Goal: Information Seeking & Learning: Check status

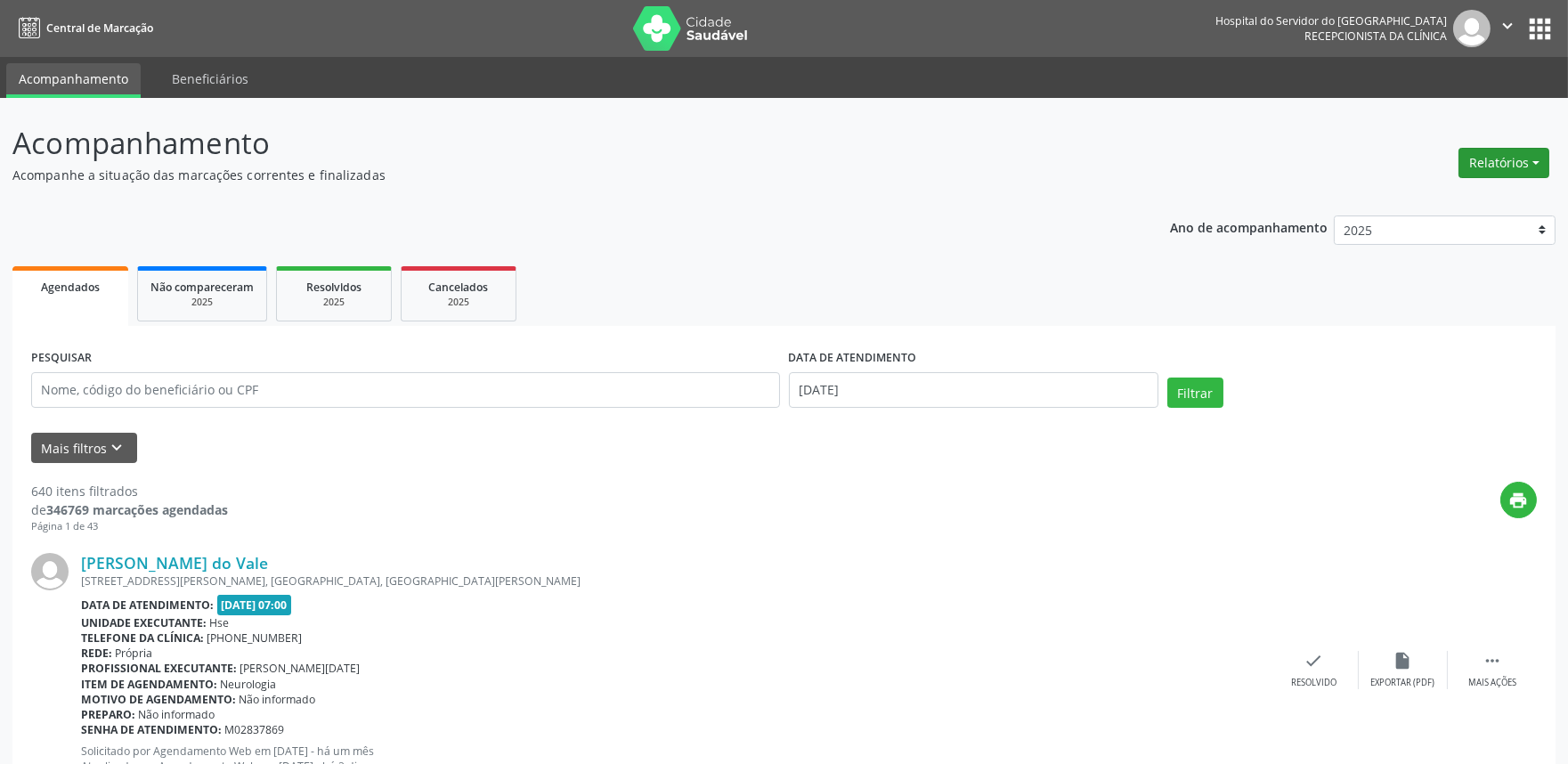
click at [1493, 158] on button "Relatórios" at bounding box center [1504, 163] width 91 height 30
click at [1425, 206] on link "Agendamentos" at bounding box center [1453, 201] width 192 height 25
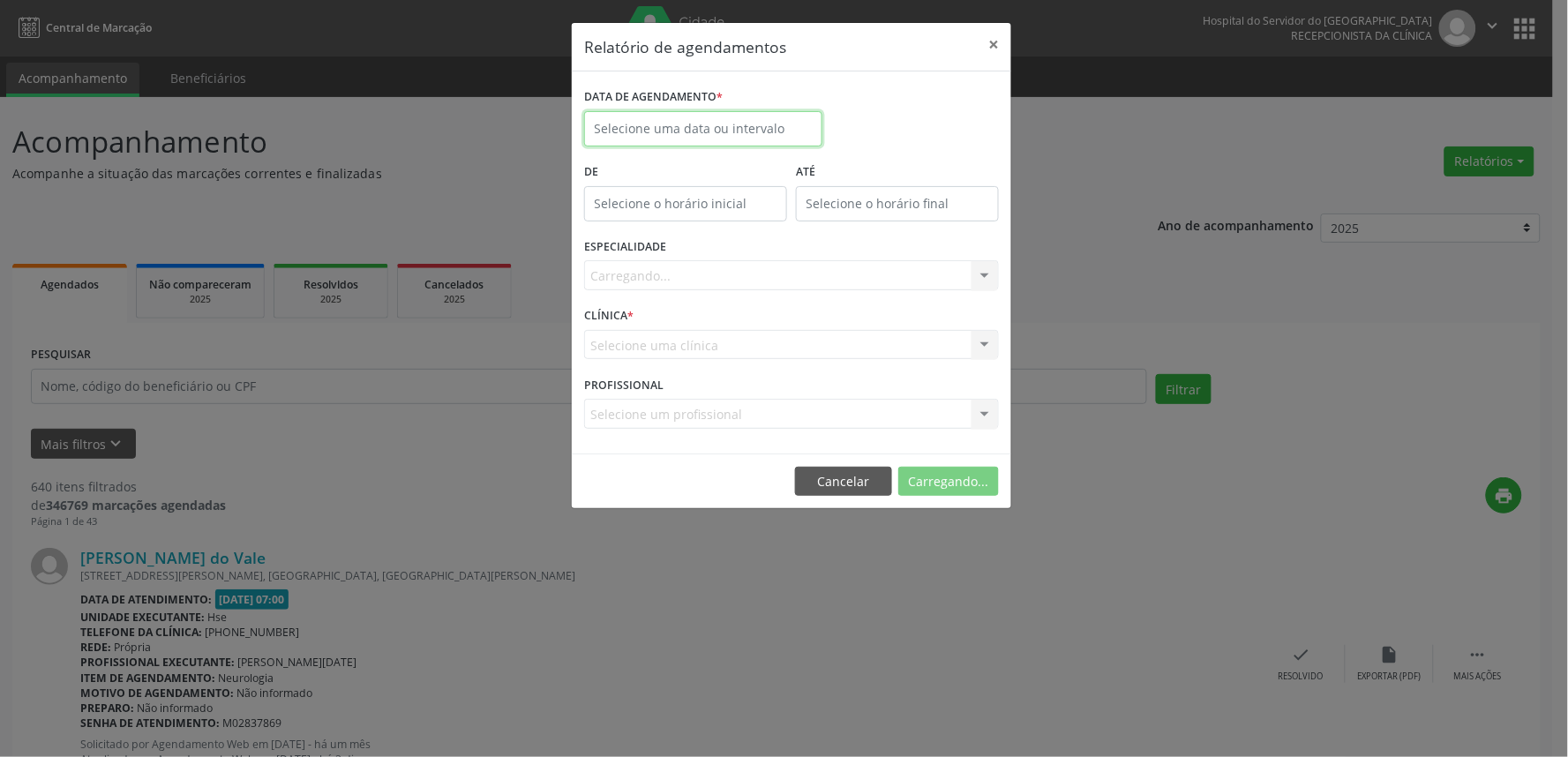
click at [654, 128] on input "text" at bounding box center [703, 129] width 239 height 35
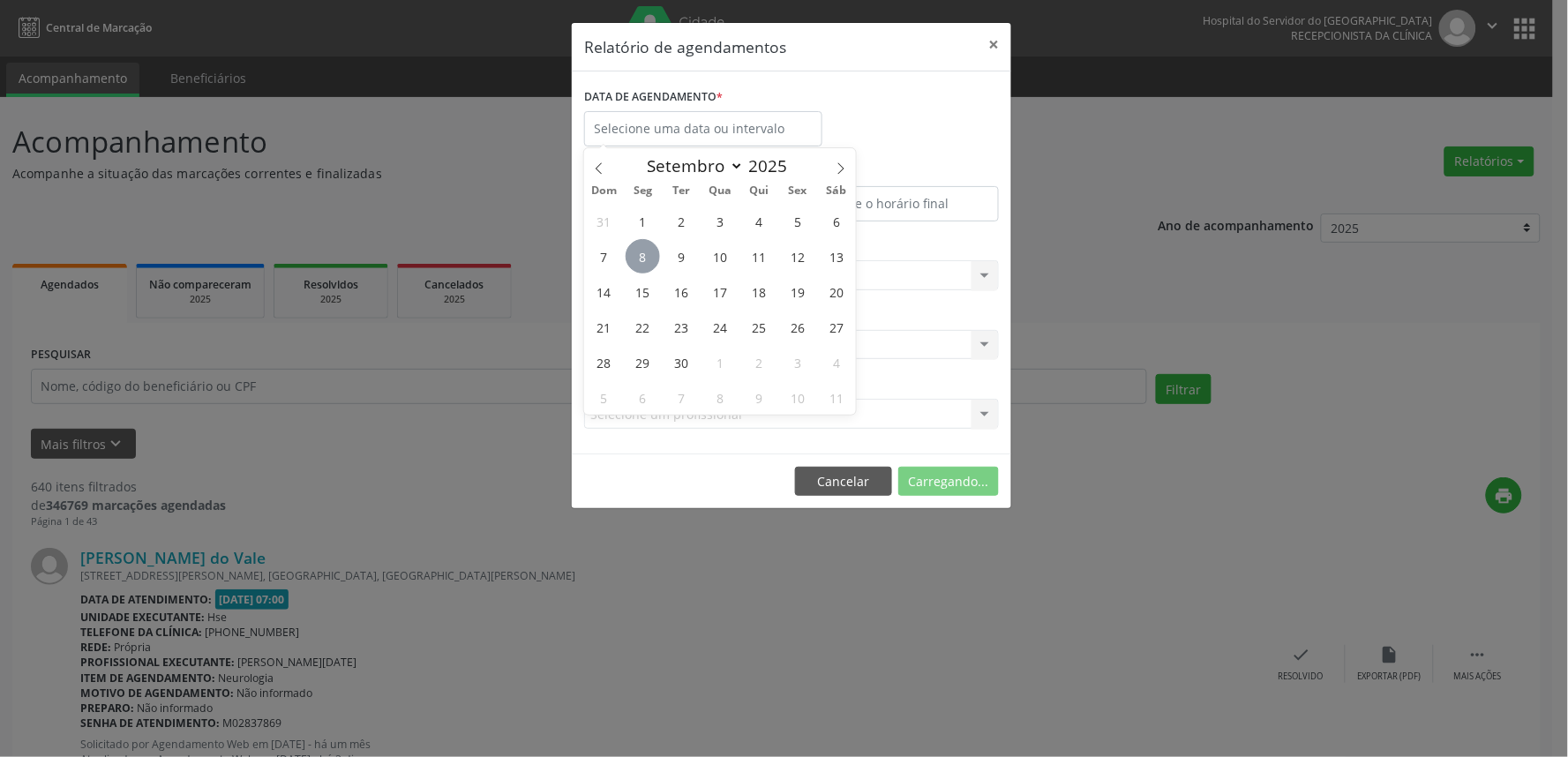
click at [646, 256] on span "8" at bounding box center [642, 256] width 34 height 34
type input "[DATE]"
click at [646, 256] on span "8" at bounding box center [642, 256] width 34 height 34
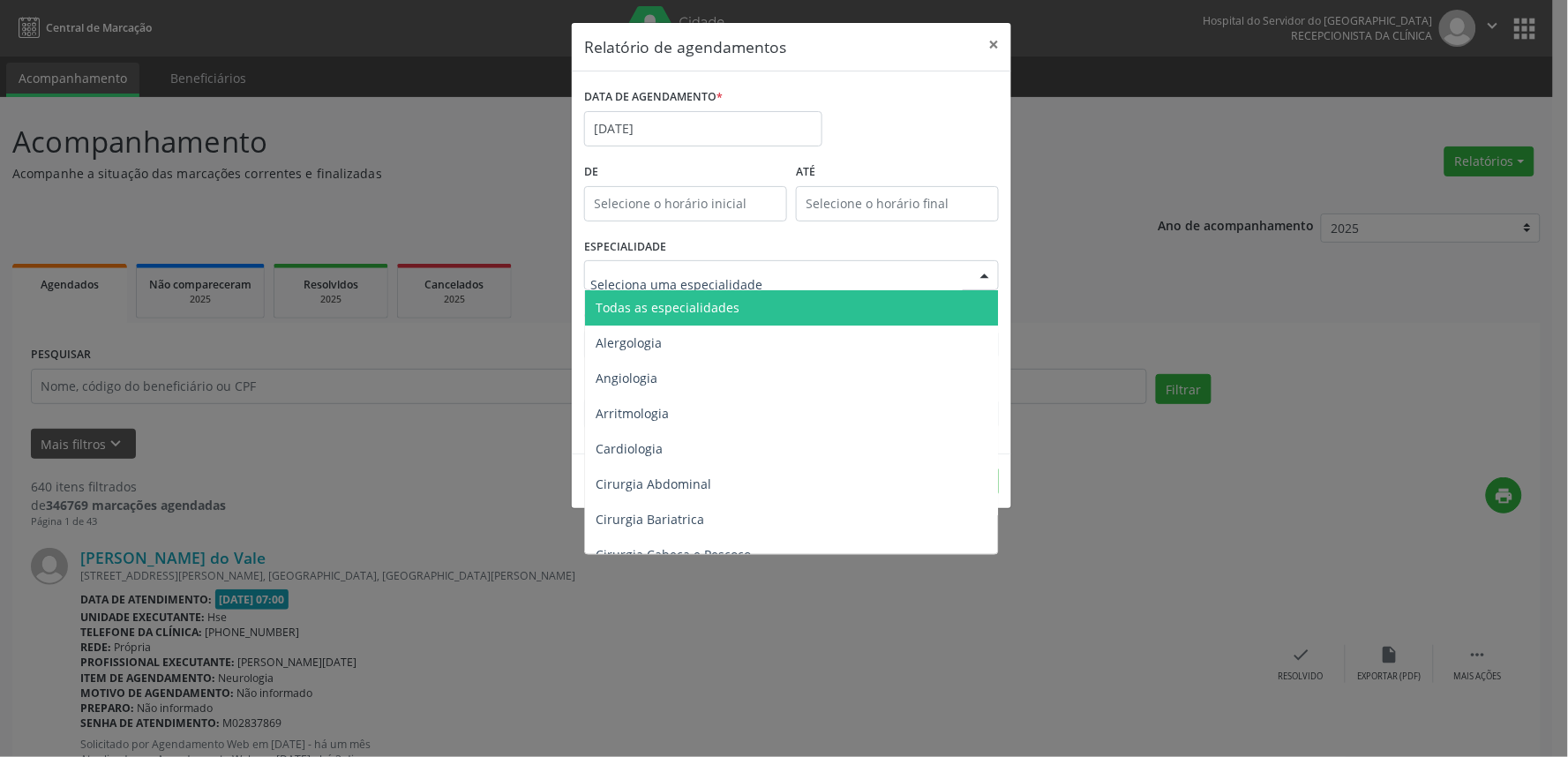
click at [680, 299] on span "Todas as especialidades" at bounding box center [667, 307] width 144 height 17
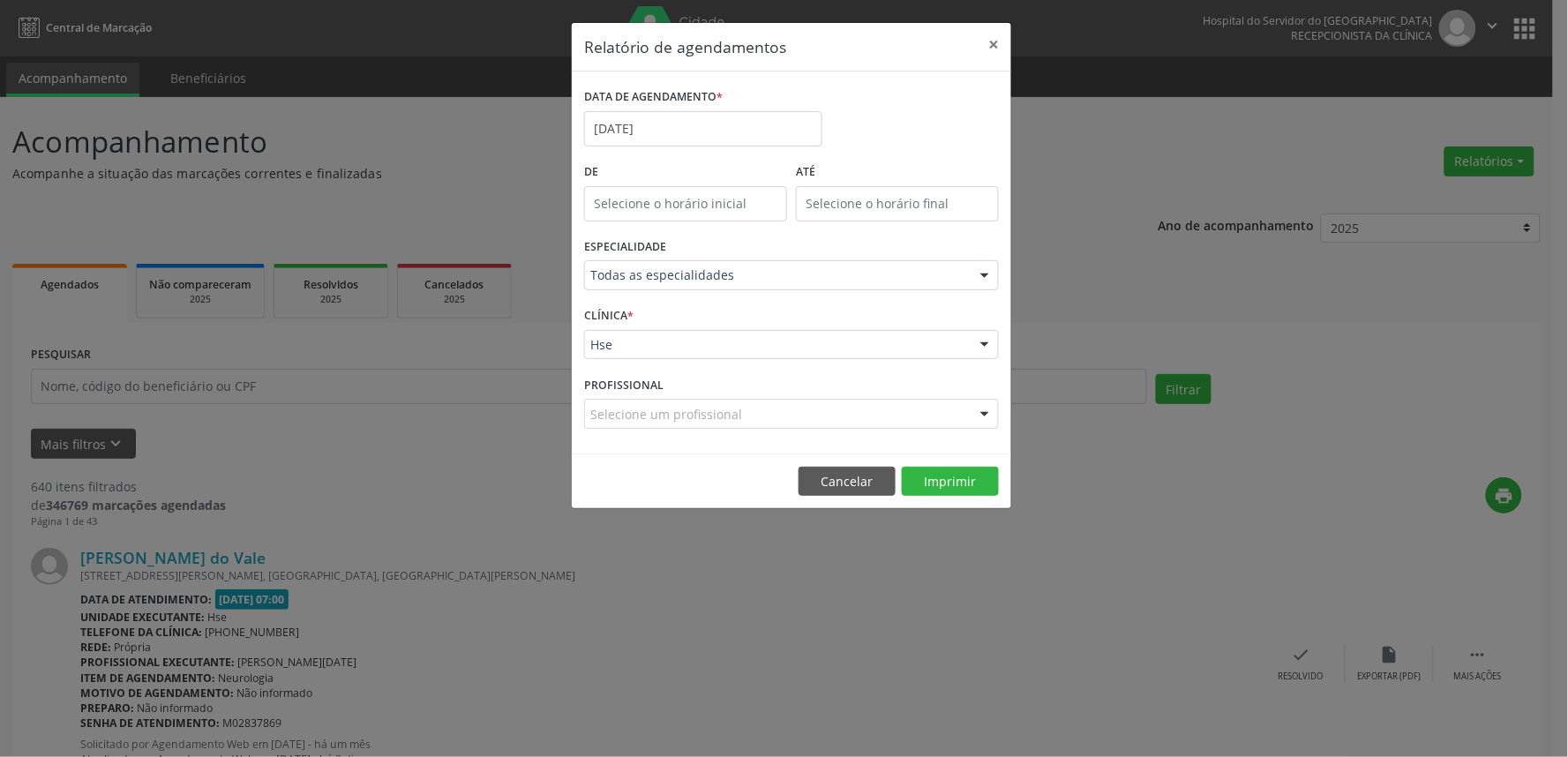
click at [774, 359] on div "Hse Hse Nenhum resultado encontrado para: " " Não há nenhuma opção para ser exi…" at bounding box center [791, 345] width 414 height 30
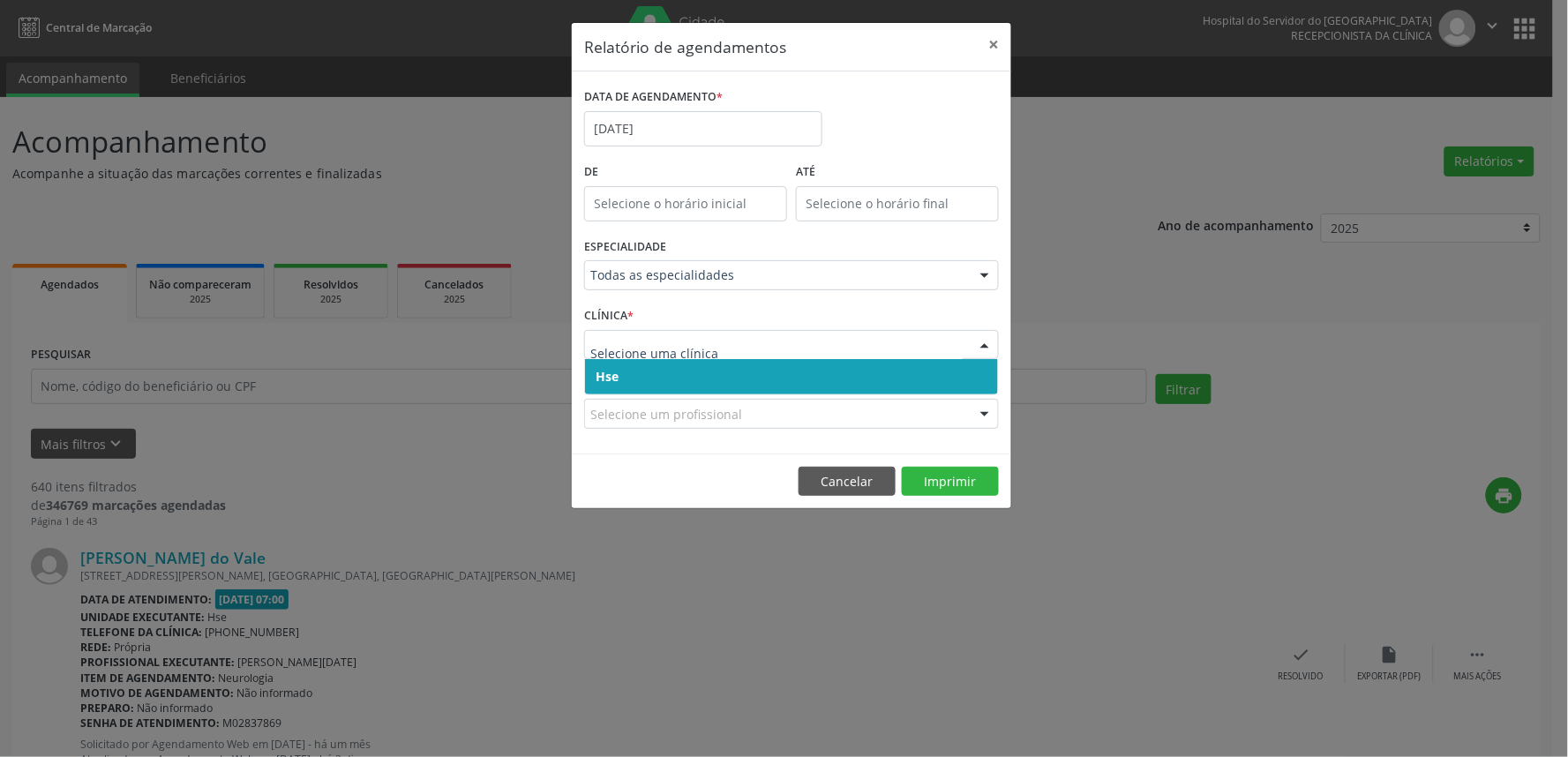
click at [756, 383] on span "Hse" at bounding box center [791, 377] width 413 height 35
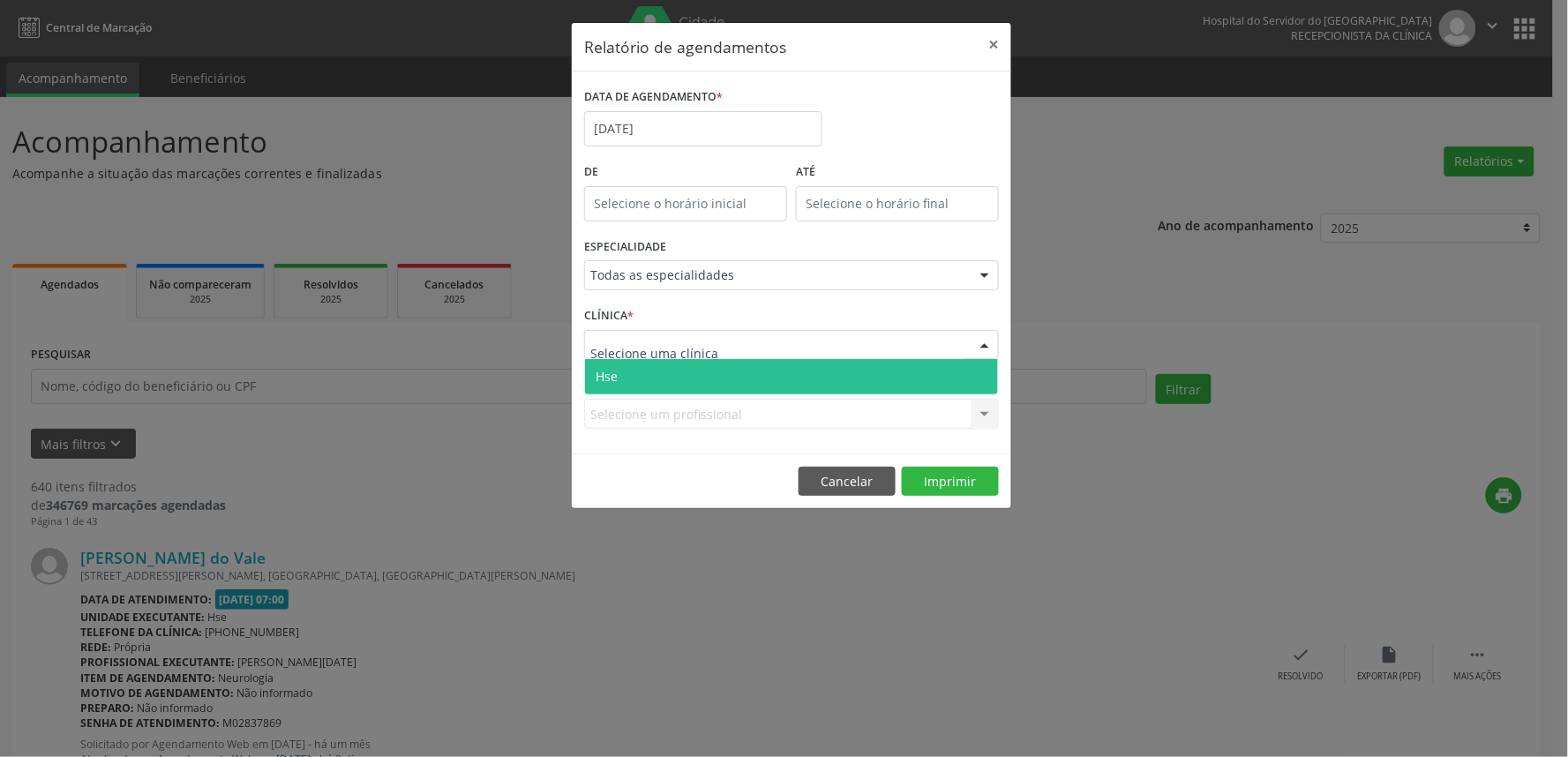
click at [776, 343] on div at bounding box center [791, 345] width 414 height 30
click at [755, 367] on span "Hse" at bounding box center [791, 377] width 413 height 35
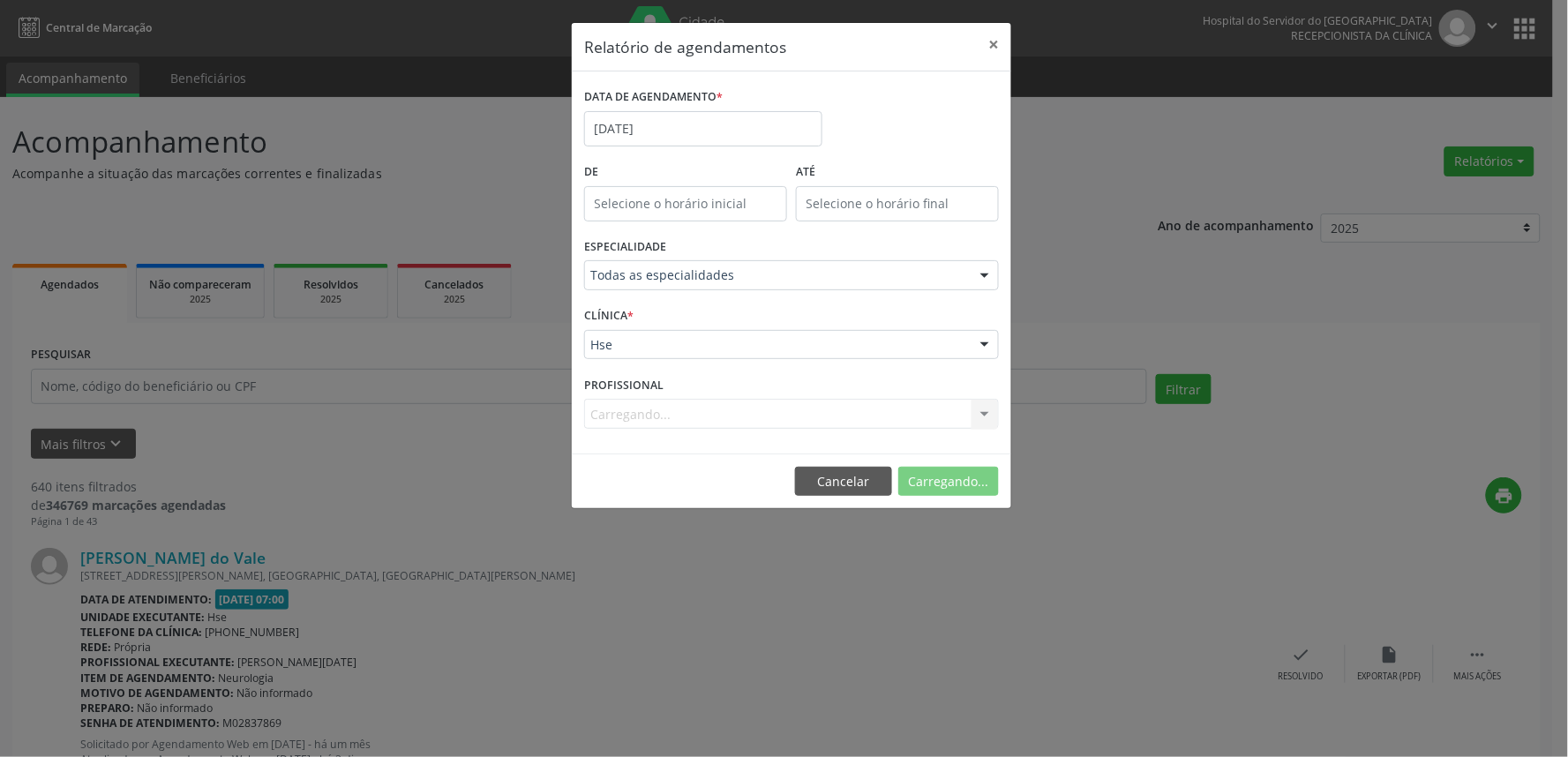
click at [797, 391] on div "PROFISSIONAL [GEOGRAPHIC_DATA]... Todos os profissionais [PERSON_NAME] Interami…" at bounding box center [791, 406] width 423 height 69
click at [782, 395] on div "PROFISSIONAL Selecione um profissional Todos os profissionais [PERSON_NAME] Int…" at bounding box center [791, 406] width 423 height 69
click at [784, 404] on div at bounding box center [791, 413] width 414 height 30
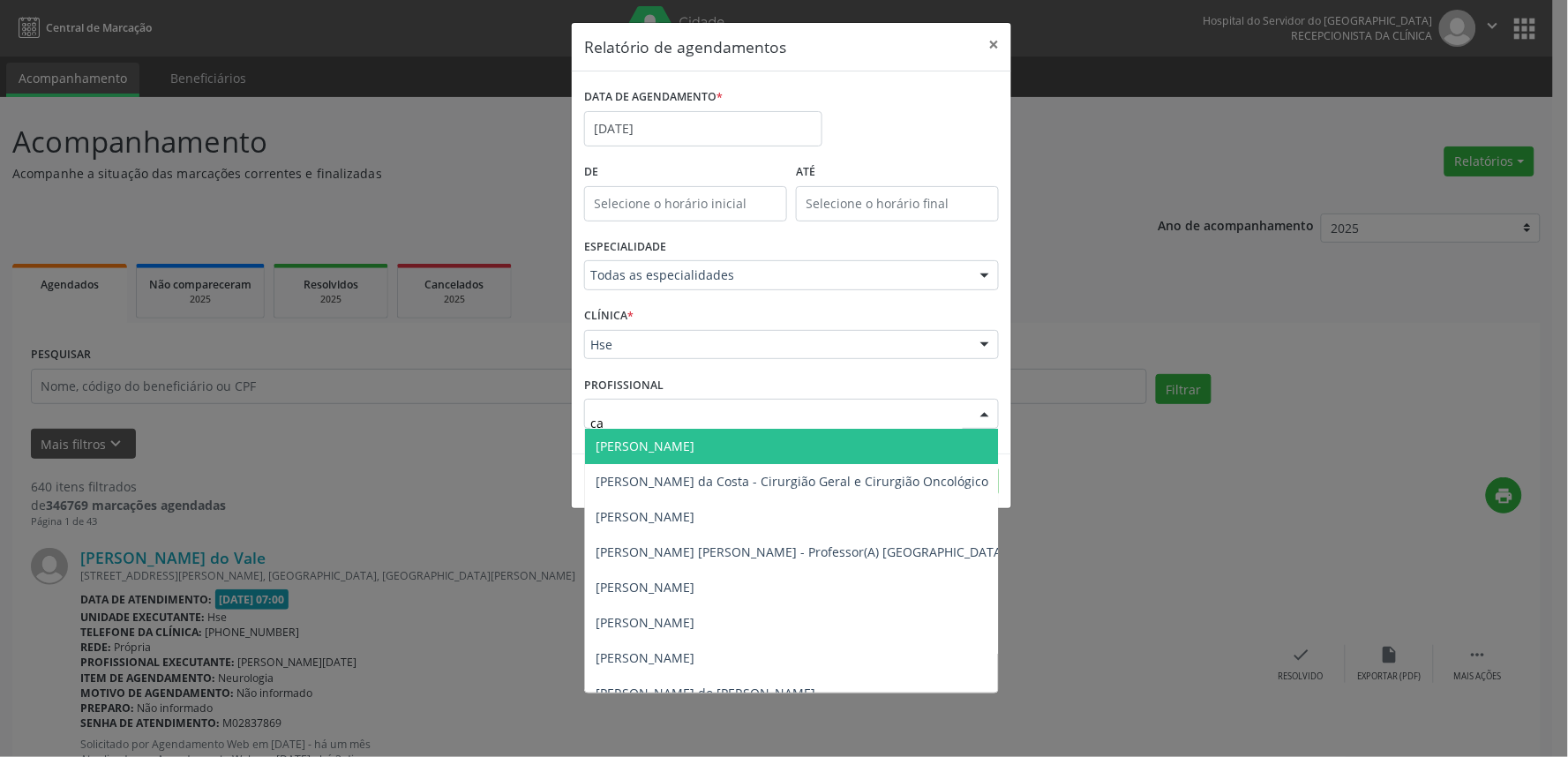
type input "cai"
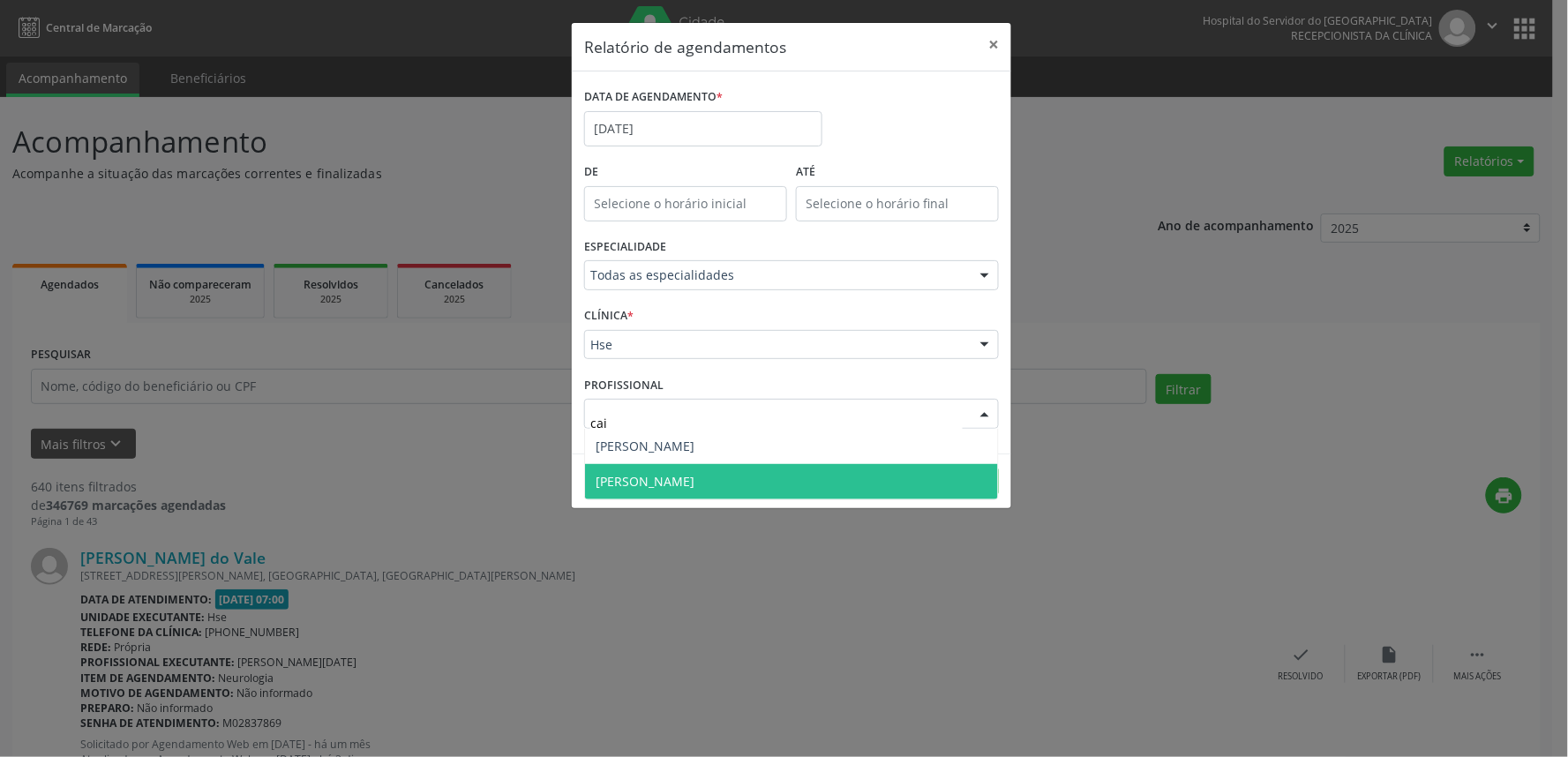
click at [694, 479] on span "[PERSON_NAME]" at bounding box center [645, 481] width 99 height 17
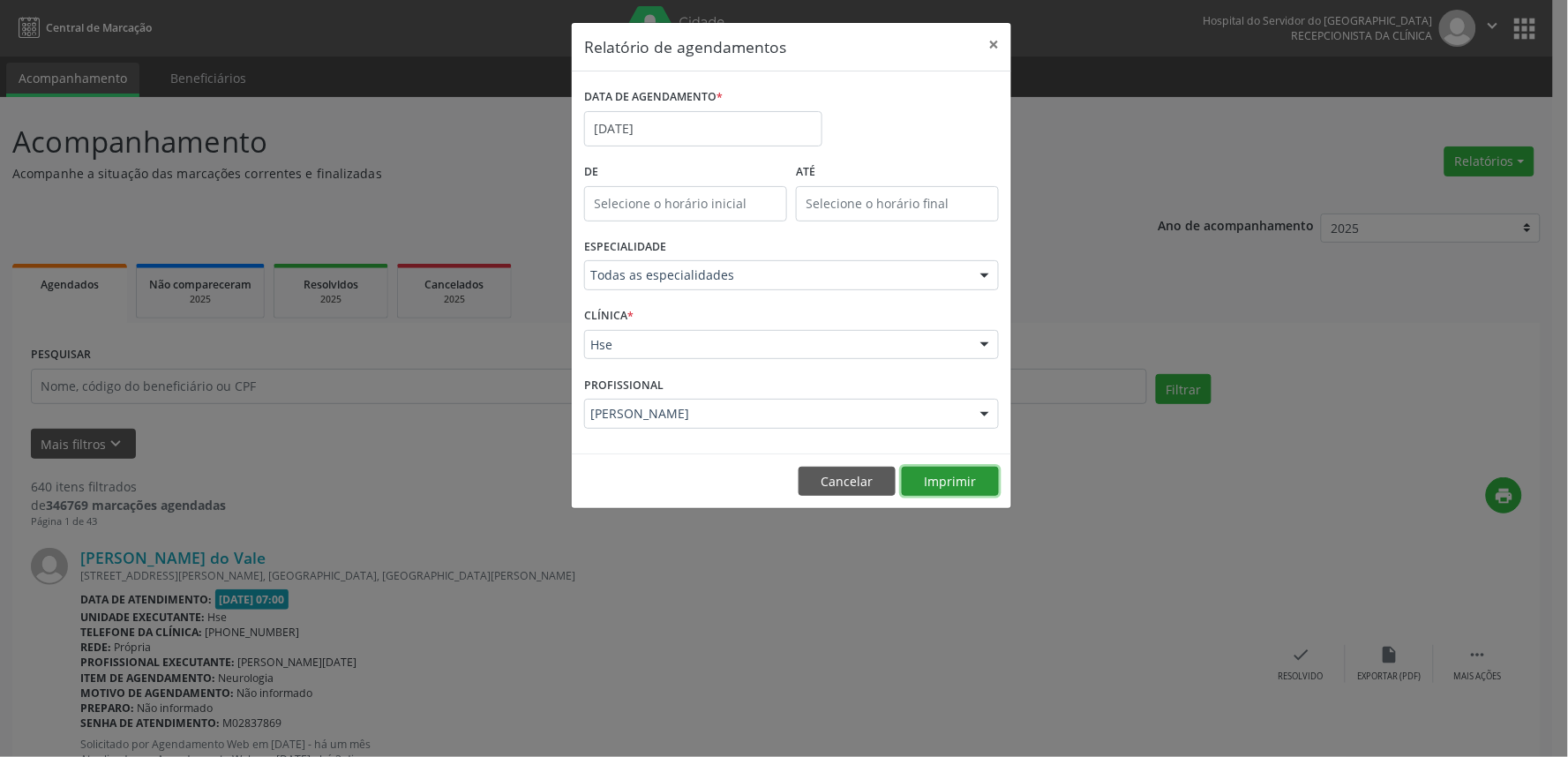
click at [947, 477] on button "Imprimir" at bounding box center [951, 481] width 97 height 30
click at [989, 35] on button "×" at bounding box center [994, 44] width 35 height 43
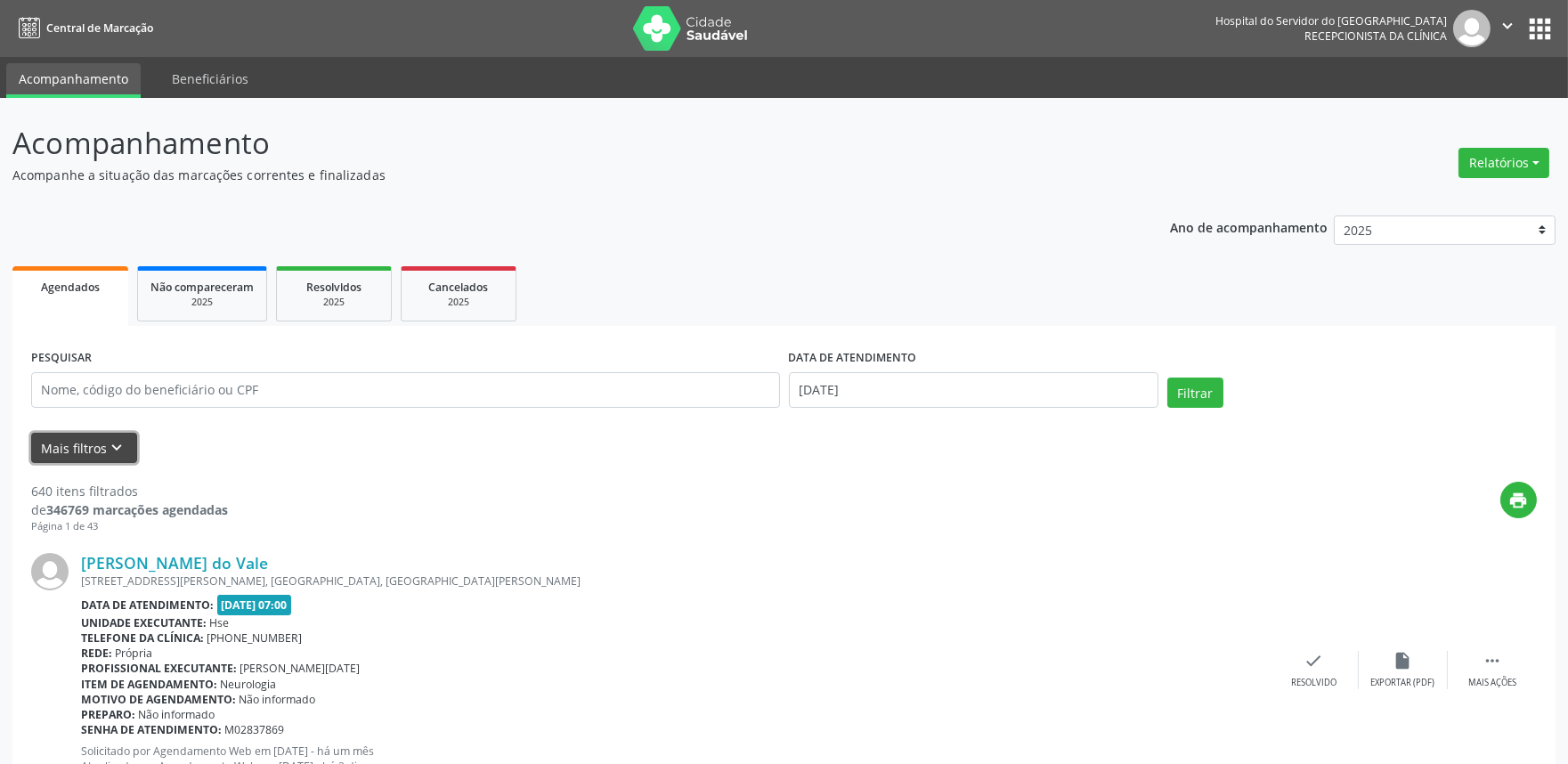
click at [108, 449] on icon "keyboard_arrow_down" at bounding box center [118, 448] width 20 height 20
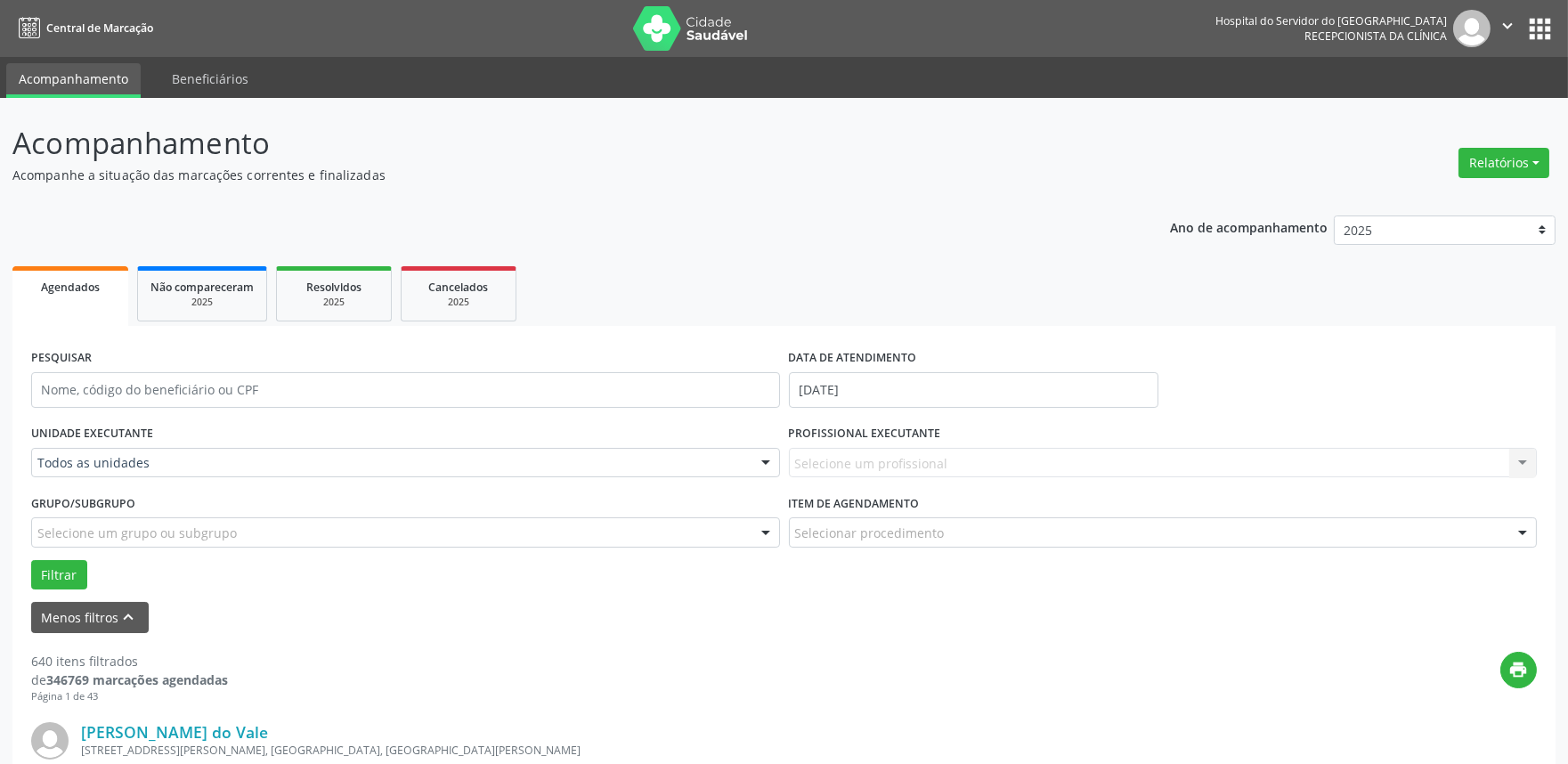
click at [259, 472] on div "Todos as unidades" at bounding box center [406, 463] width 749 height 30
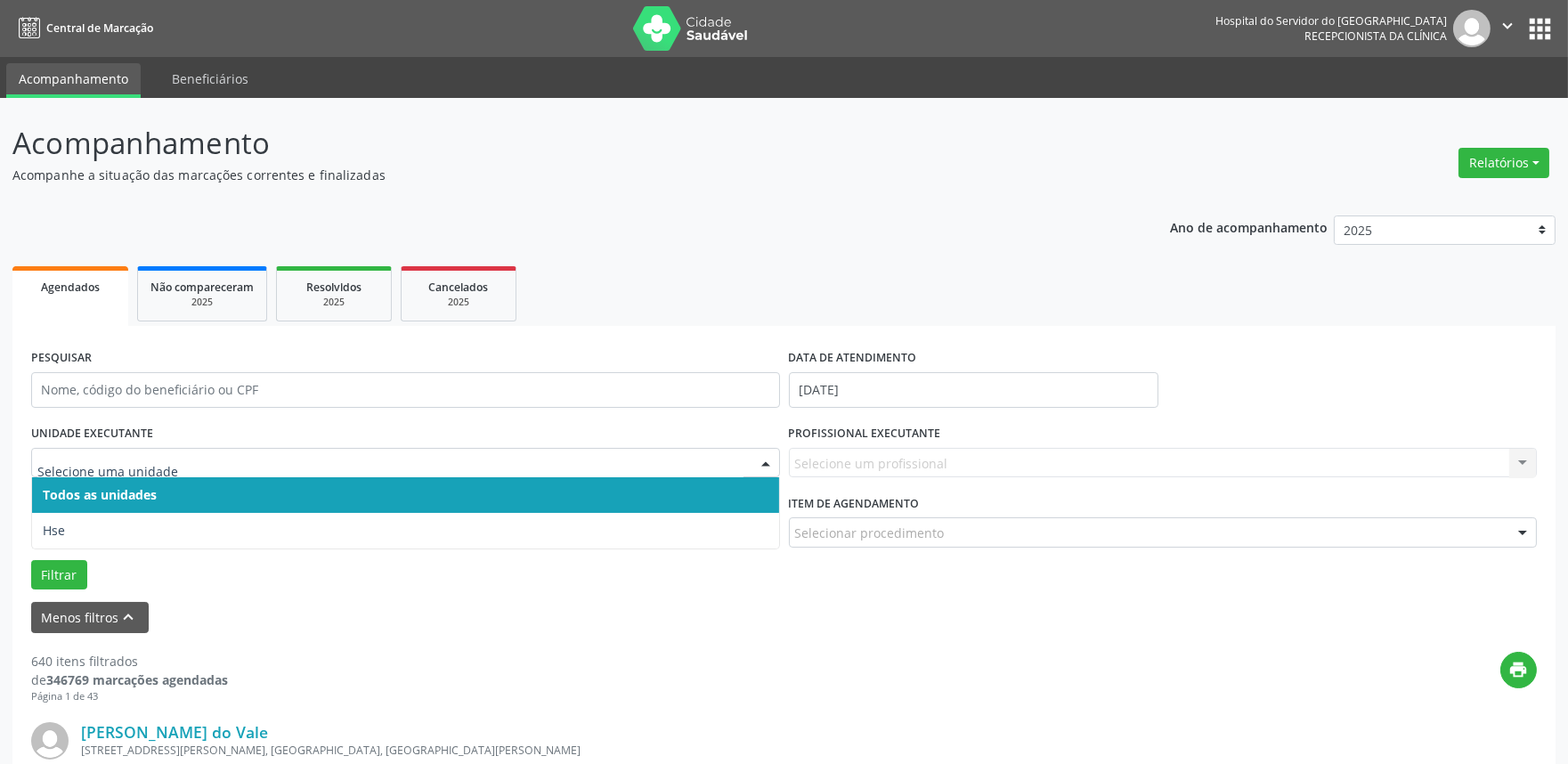
click at [247, 507] on span "Todos as unidades" at bounding box center [406, 495] width 747 height 36
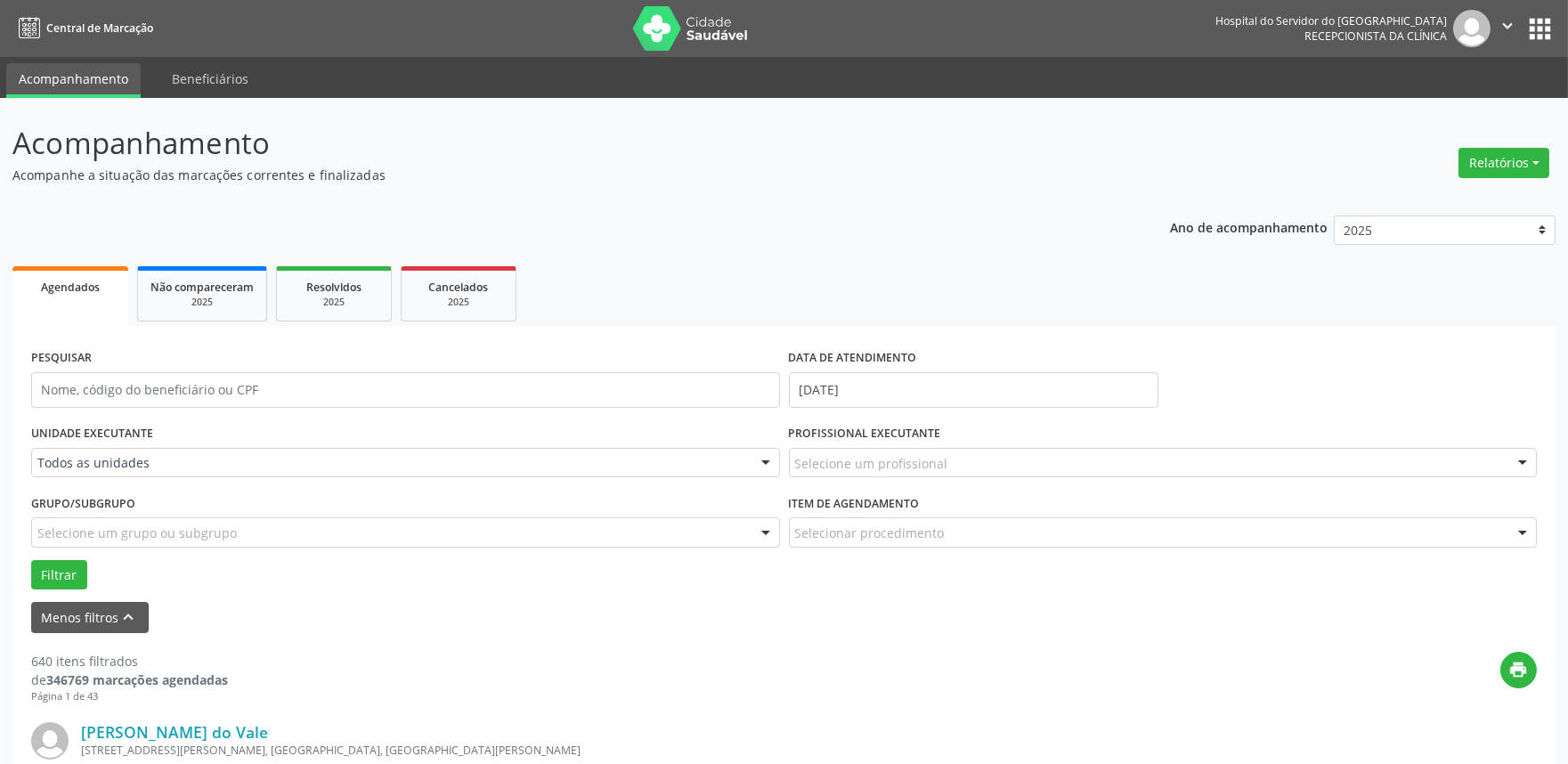
click at [247, 513] on div "UNIDADE EXECUTANTE Todos as unidades Todos as unidades Hse Nenhum resultado enc…" at bounding box center [784, 505] width 1515 height 169
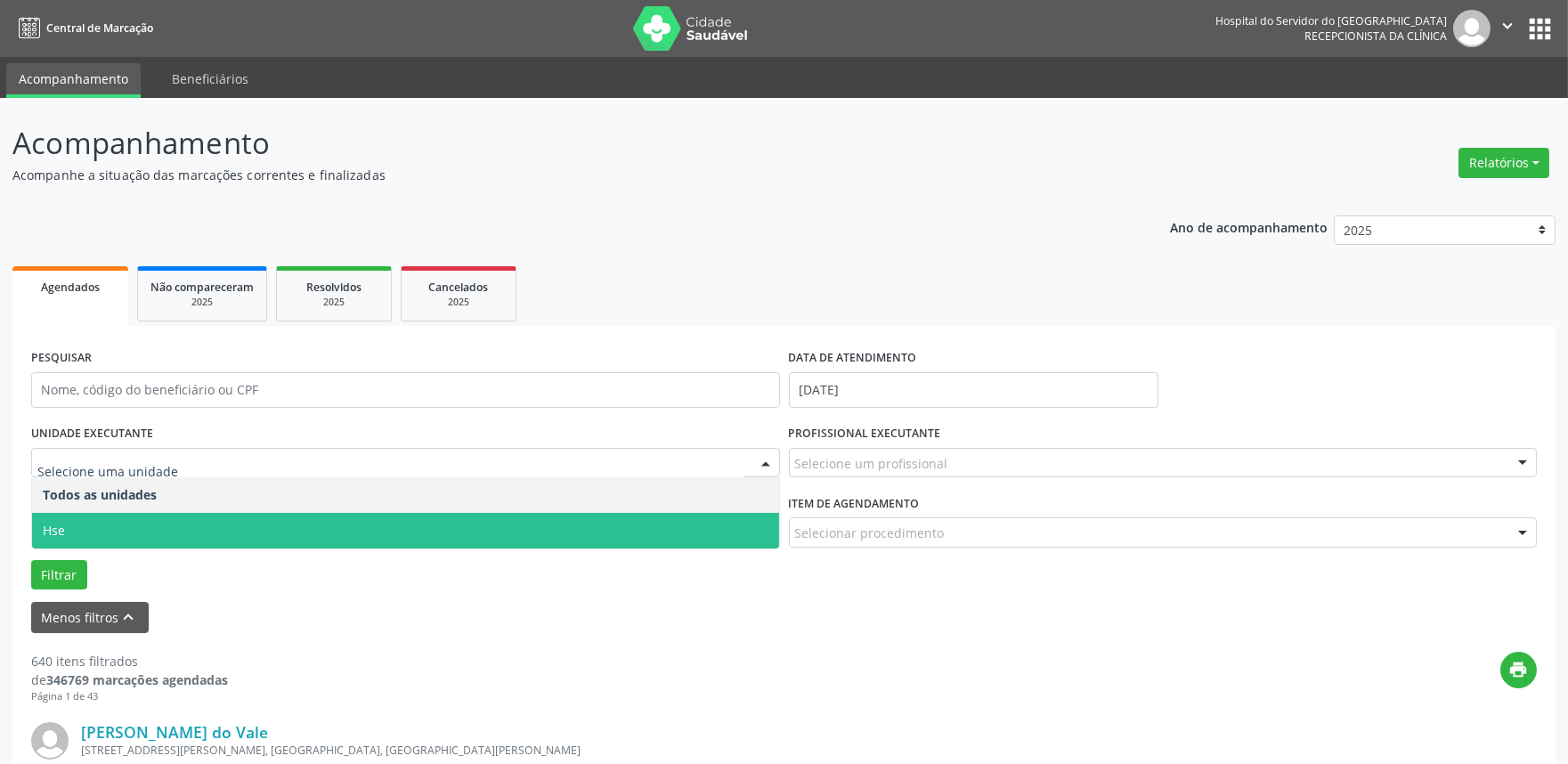
click at [243, 522] on span "Hse" at bounding box center [406, 530] width 747 height 36
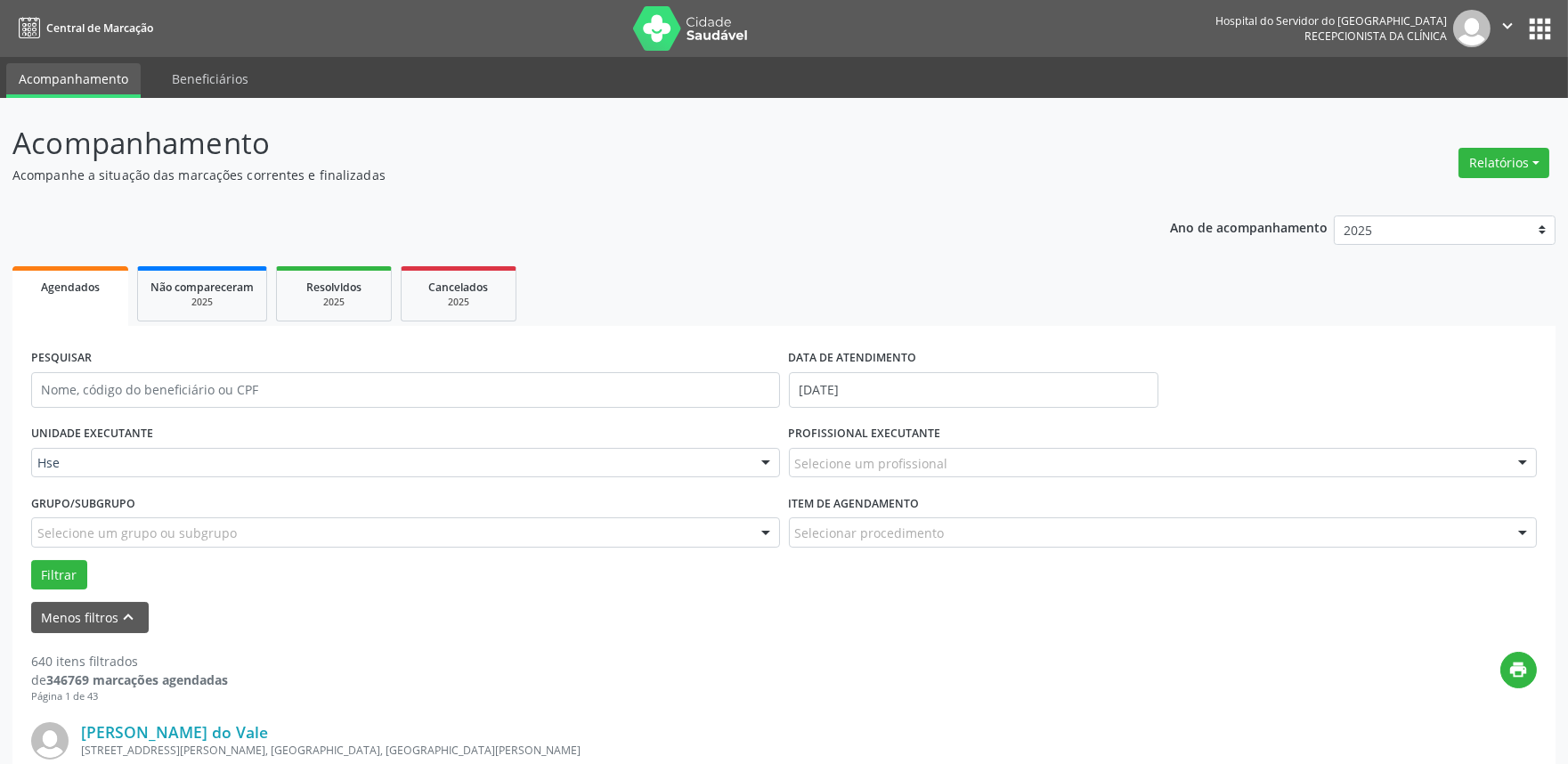
click at [1129, 456] on div "Selecione um profissional" at bounding box center [1163, 463] width 749 height 30
click at [1081, 454] on input "text" at bounding box center [1148, 472] width 706 height 36
click at [886, 489] on span "Não há nenhuma opção para ser exibida." at bounding box center [1163, 495] width 747 height 36
click at [907, 470] on input "text" at bounding box center [1148, 472] width 706 height 36
drag, startPoint x: 907, startPoint y: 470, endPoint x: 983, endPoint y: 470, distance: 76.0
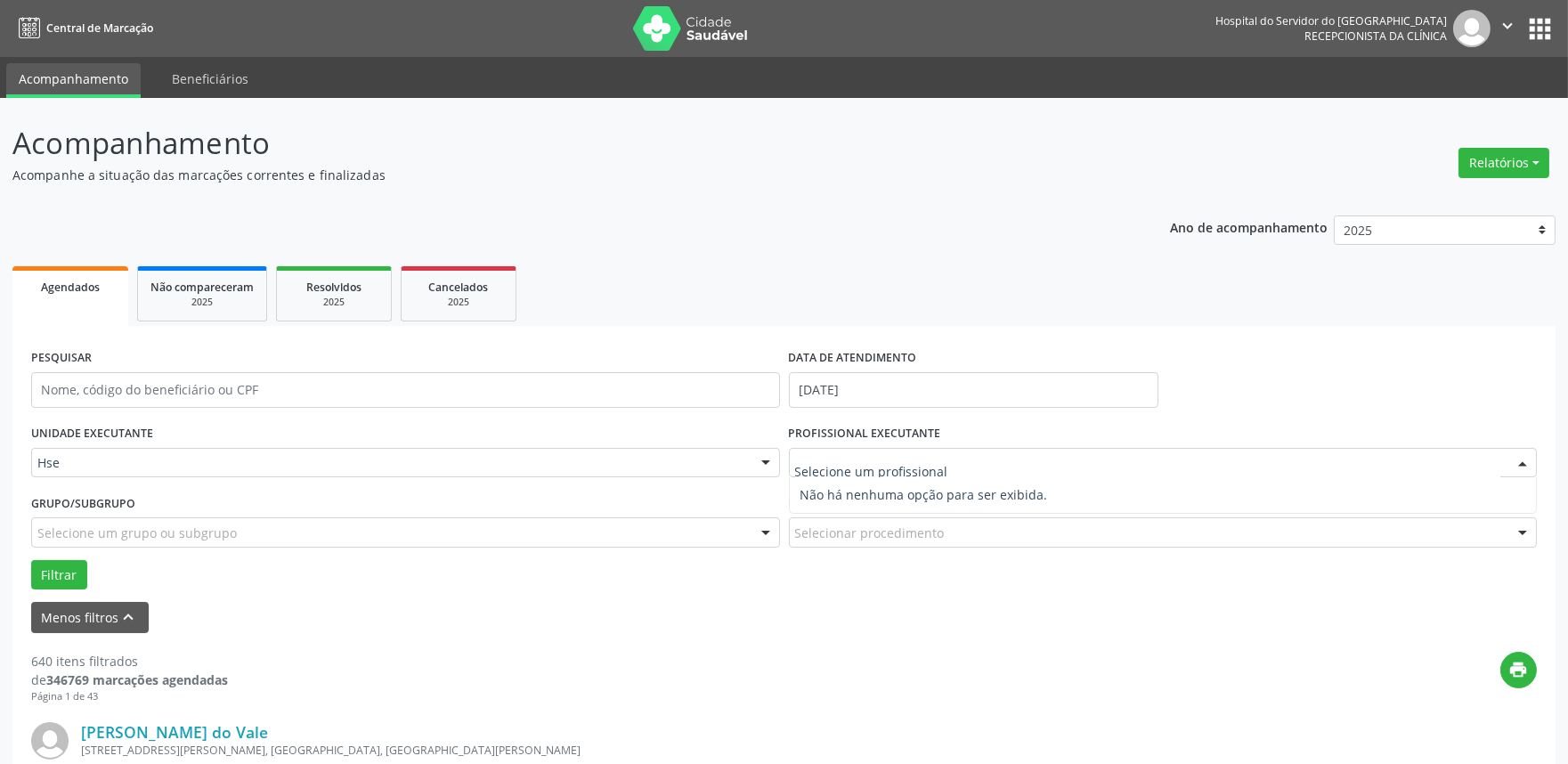
click at [910, 470] on input "text" at bounding box center [1148, 472] width 706 height 36
drag, startPoint x: 989, startPoint y: 470, endPoint x: 1018, endPoint y: 475, distance: 29.4
click at [990, 472] on input "text" at bounding box center [1148, 472] width 706 height 36
drag, startPoint x: 521, startPoint y: 571, endPoint x: 645, endPoint y: 540, distance: 127.8
click at [519, 571] on div "Filtrar" at bounding box center [784, 575] width 1515 height 30
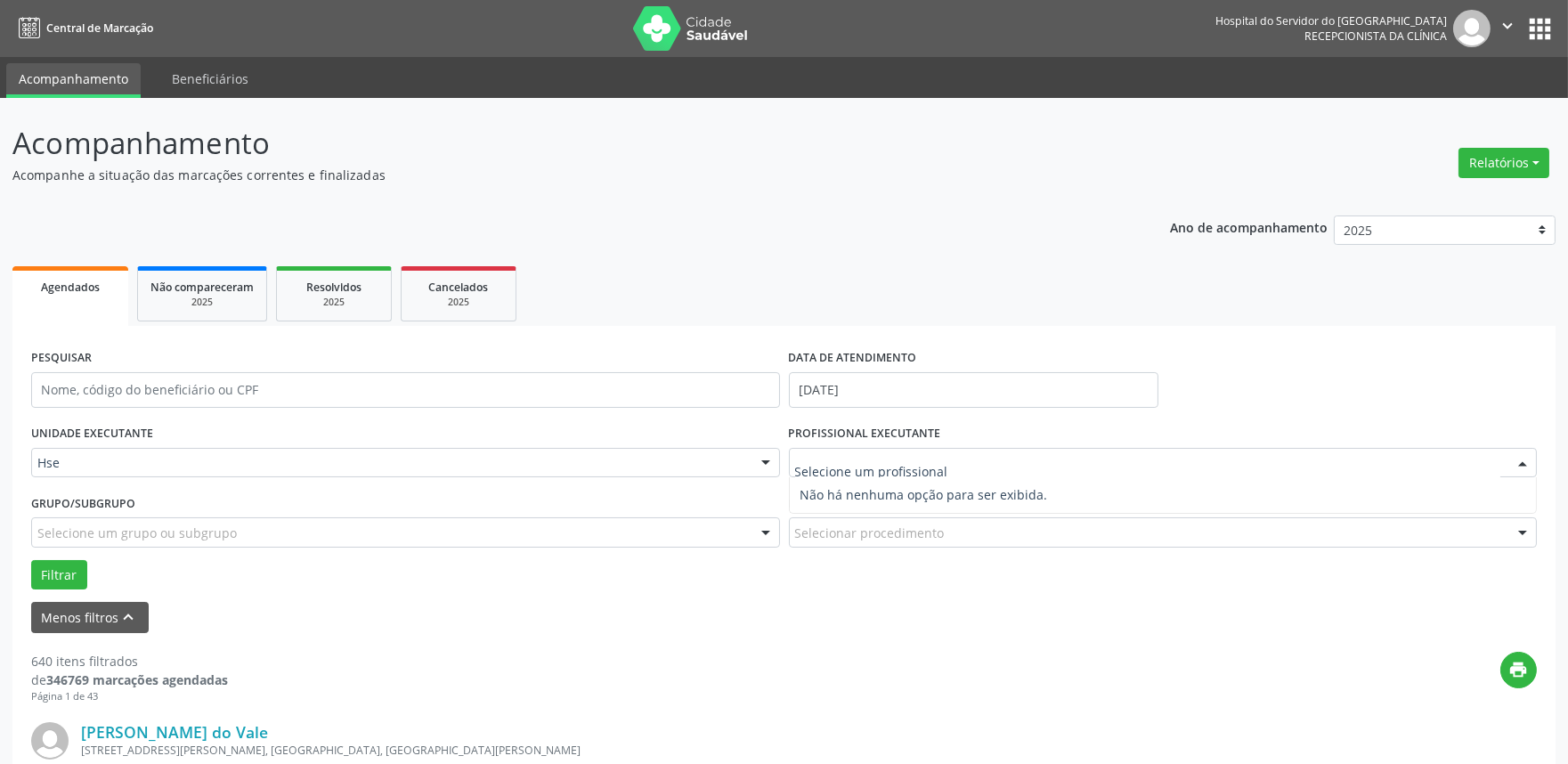
click at [847, 460] on input "text" at bounding box center [1148, 472] width 706 height 36
drag, startPoint x: 817, startPoint y: 459, endPoint x: 886, endPoint y: 455, distance: 69.1
click at [834, 459] on input "text" at bounding box center [1148, 472] width 706 height 36
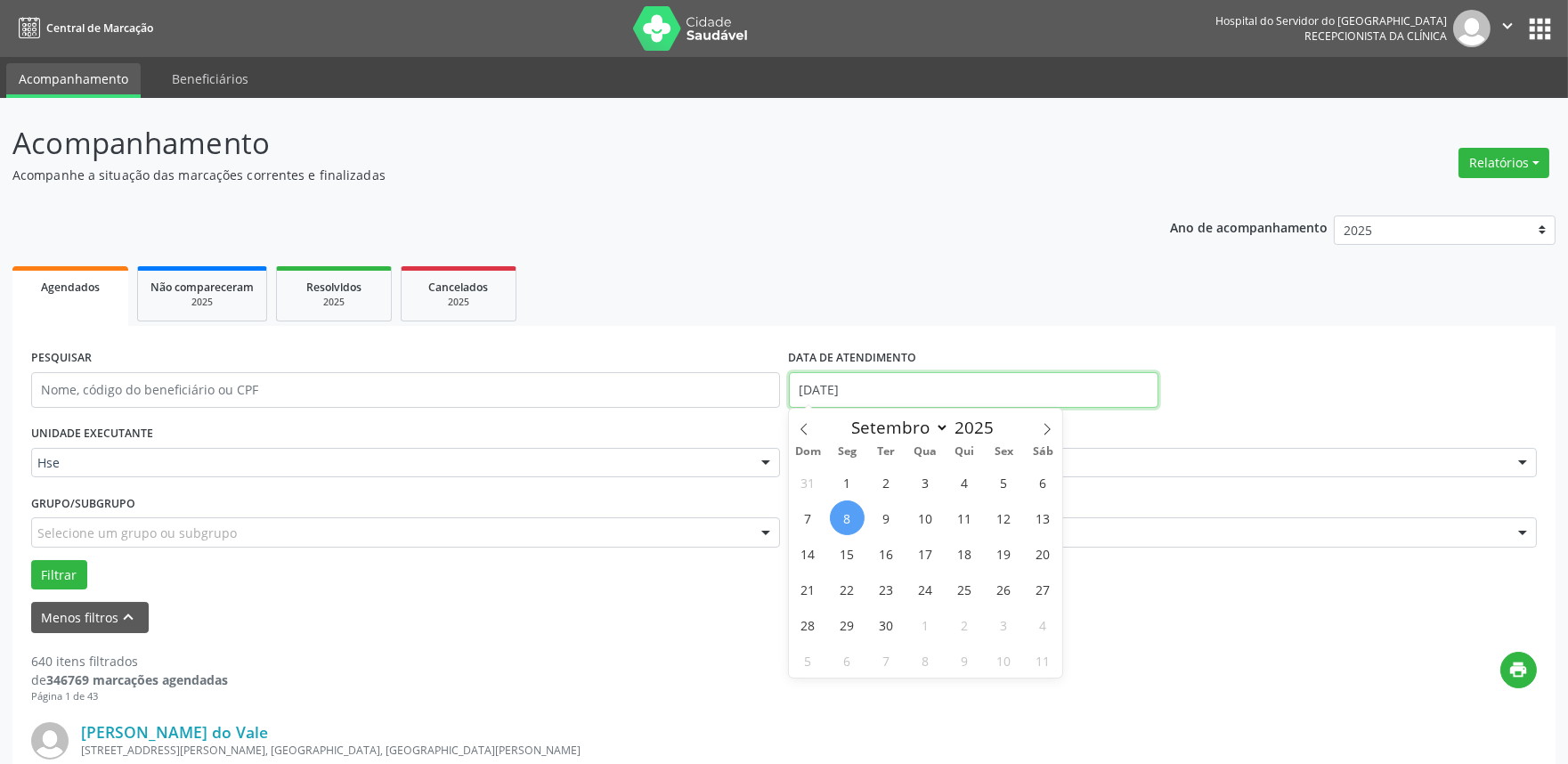
click at [955, 402] on input "[DATE]" at bounding box center [973, 390] width 370 height 36
click at [841, 520] on span "8" at bounding box center [847, 517] width 35 height 35
type input "[DATE]"
click at [841, 520] on span "8" at bounding box center [847, 517] width 35 height 35
click at [841, 520] on div "Selecionar procedimento" at bounding box center [1163, 532] width 749 height 30
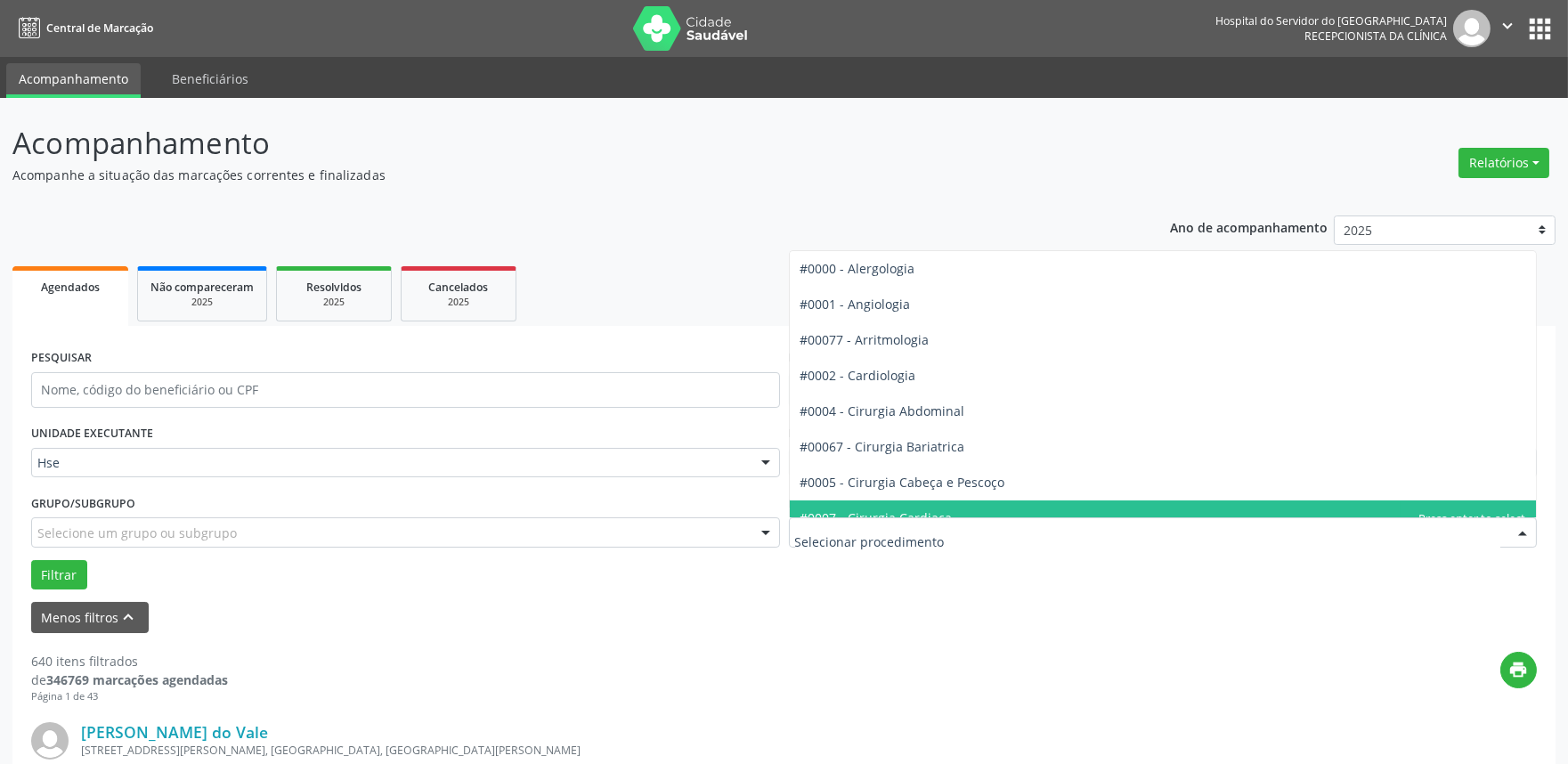
click at [875, 609] on div "Menos filtros keyboard_arrow_up" at bounding box center [784, 617] width 1515 height 31
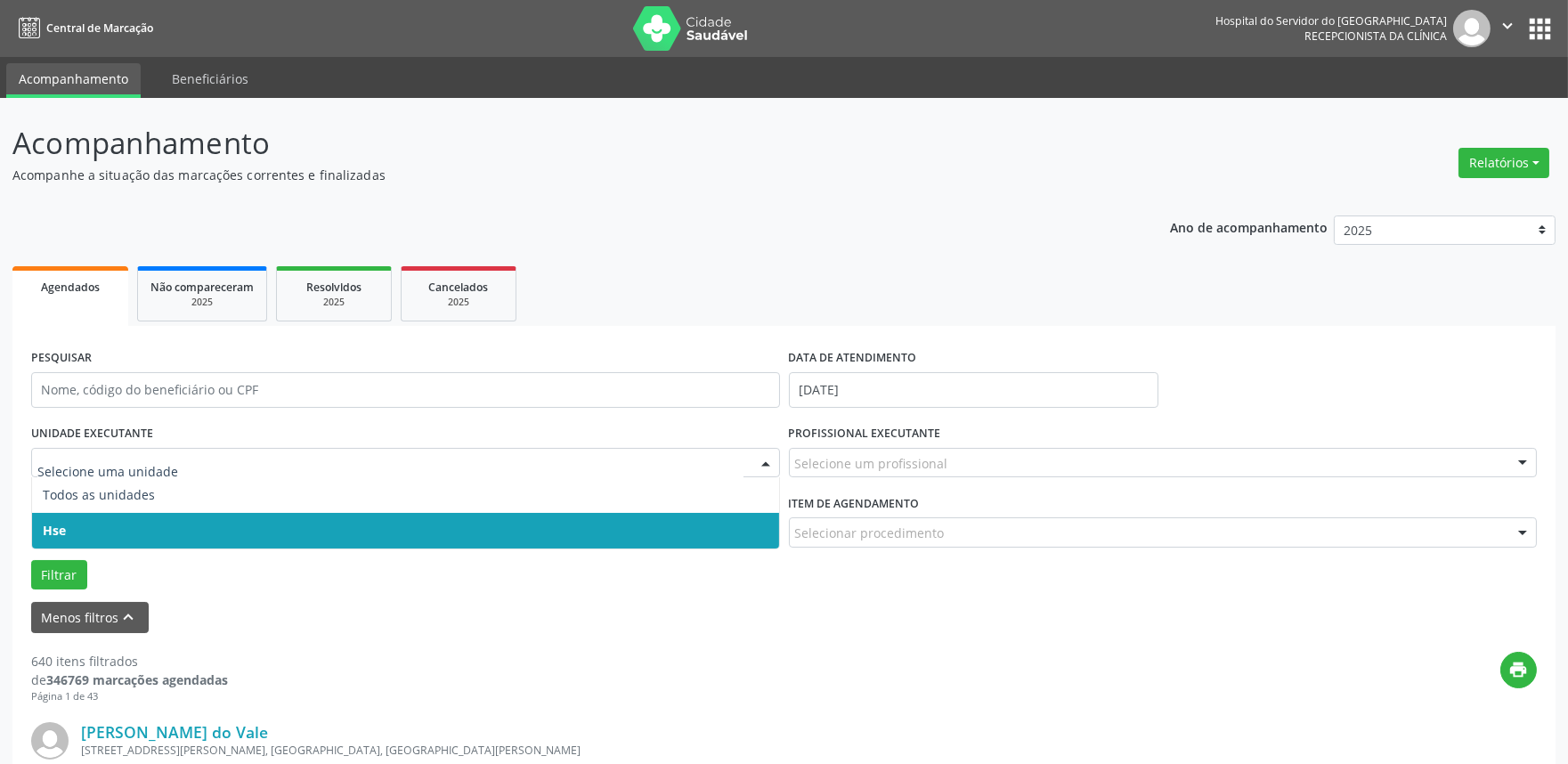
click at [111, 522] on span "Hse" at bounding box center [406, 530] width 747 height 36
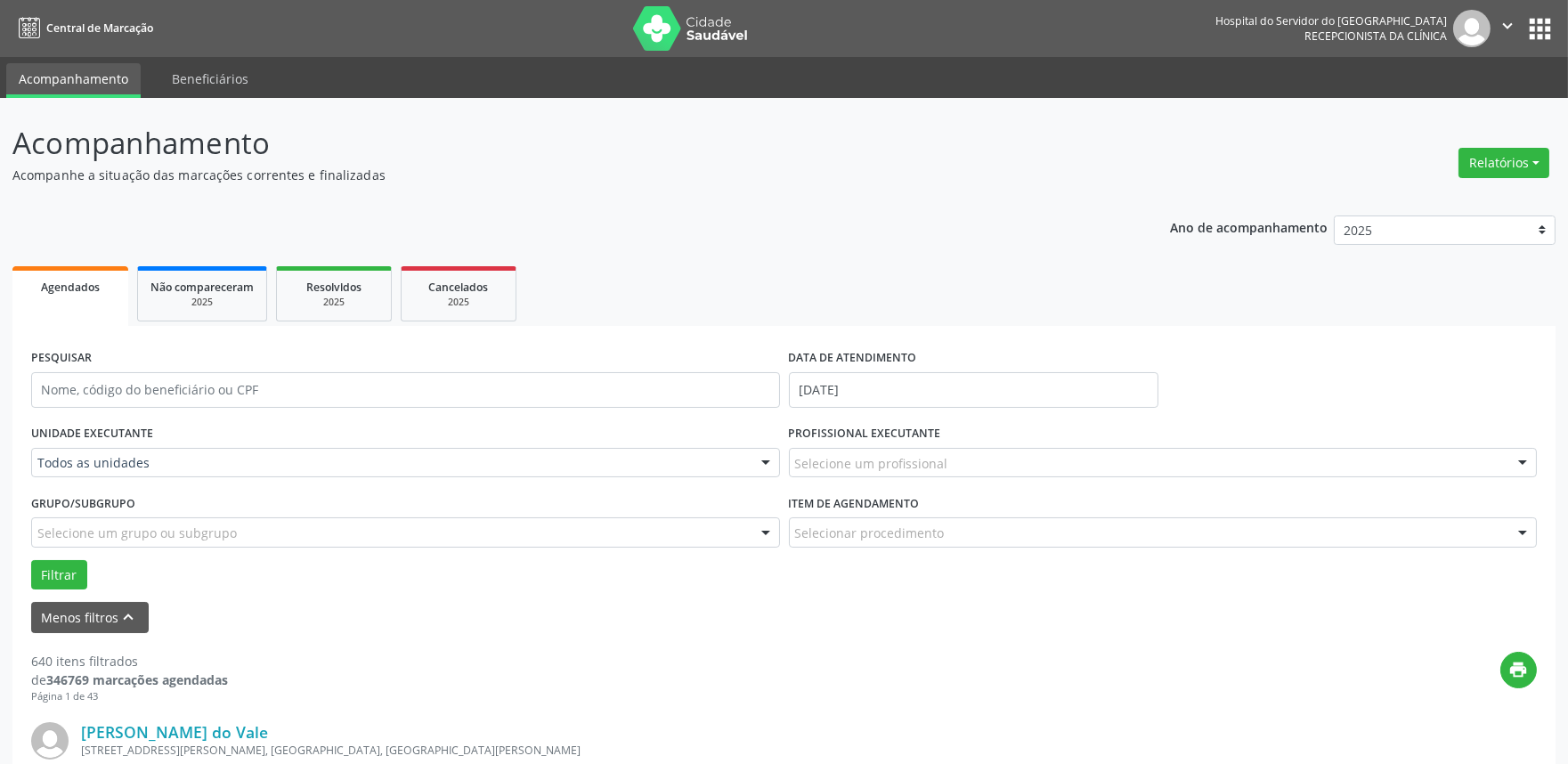
click at [945, 457] on div "Selecione um profissional" at bounding box center [1163, 463] width 749 height 30
click at [326, 451] on div "Todos as unidades" at bounding box center [406, 463] width 749 height 30
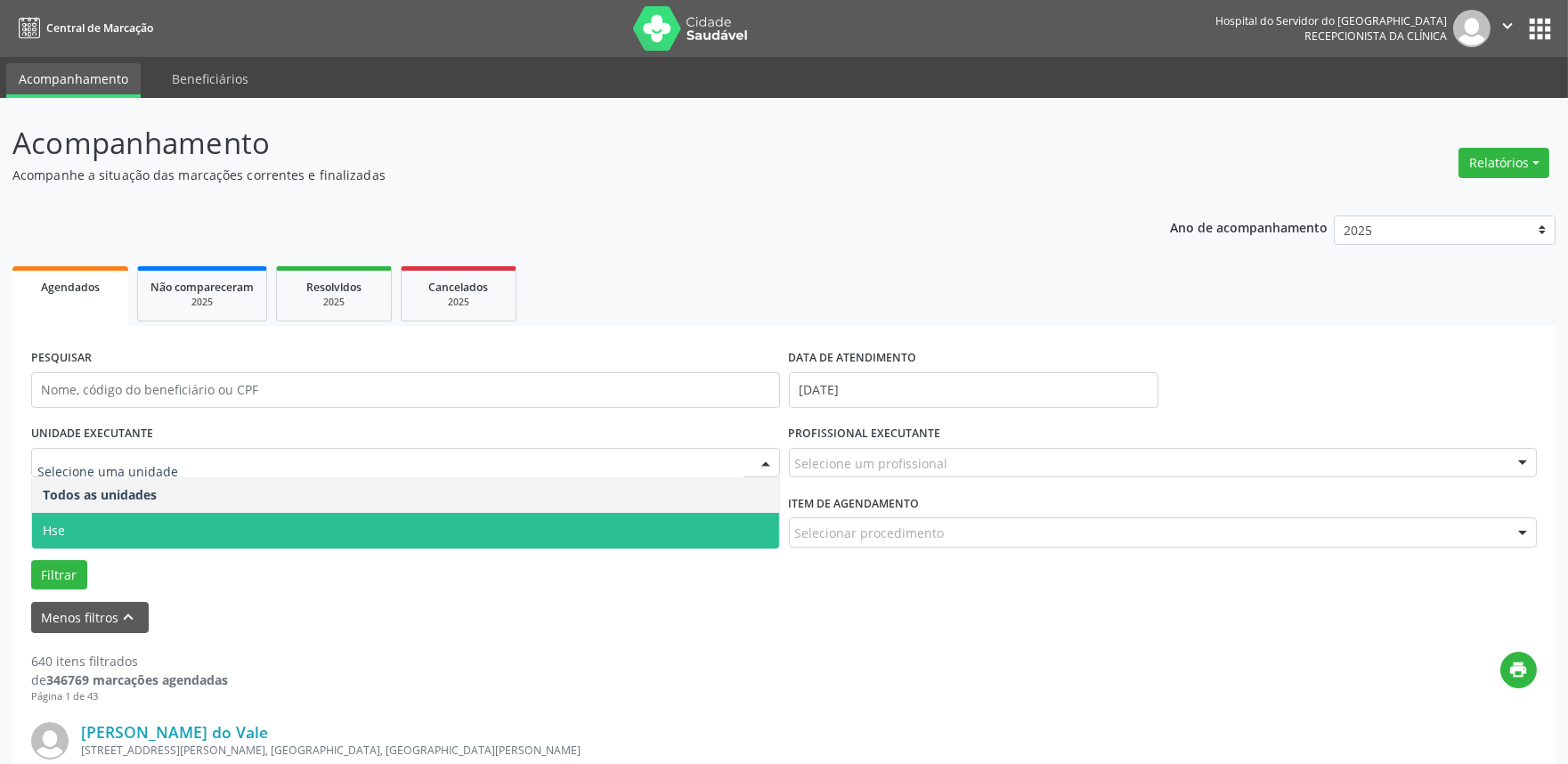
click at [275, 517] on span "Hse" at bounding box center [406, 530] width 747 height 36
